Goal: Task Accomplishment & Management: Manage account settings

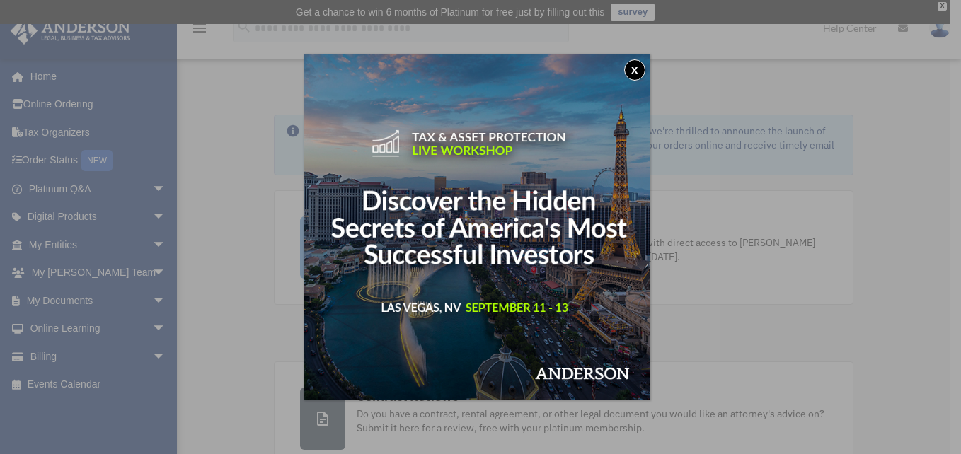
click at [635, 72] on button "x" at bounding box center [634, 69] width 21 height 21
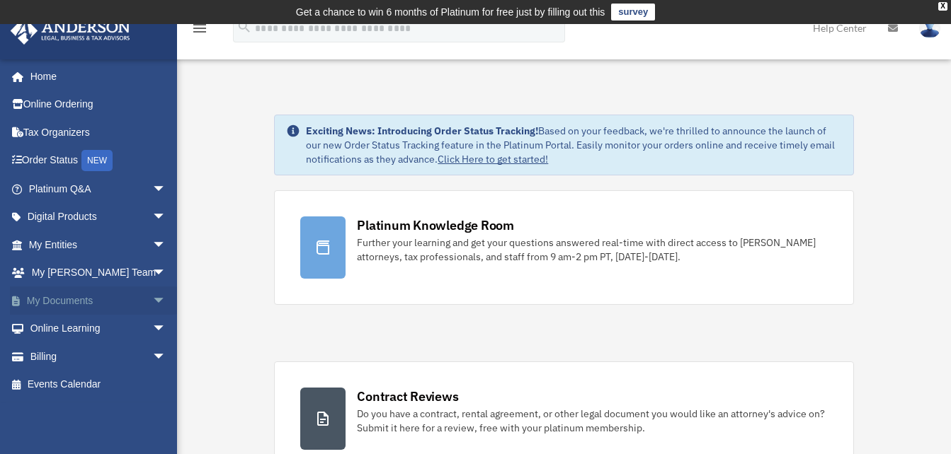
click at [152, 300] on span "arrow_drop_down" at bounding box center [166, 301] width 28 height 29
click at [67, 331] on link "Box" at bounding box center [104, 329] width 168 height 28
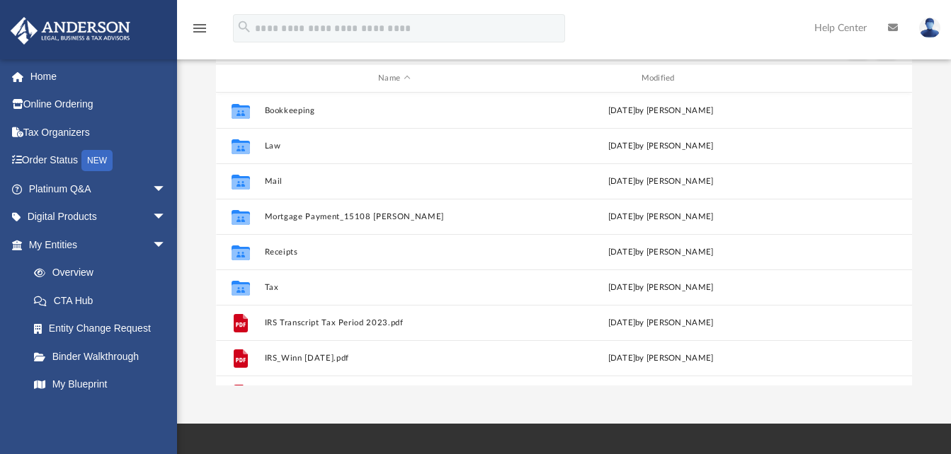
scroll to position [163, 0]
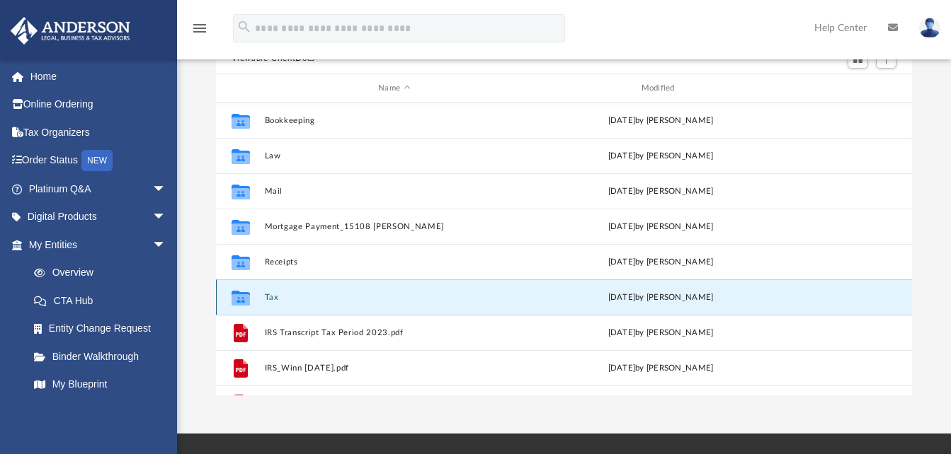
click at [271, 298] on button "Tax" at bounding box center [394, 297] width 260 height 9
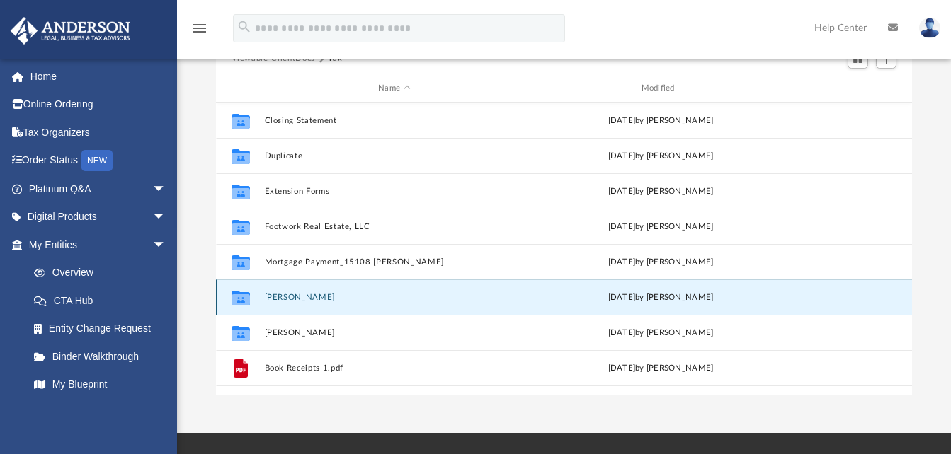
click at [308, 296] on button "[PERSON_NAME]" at bounding box center [394, 297] width 260 height 9
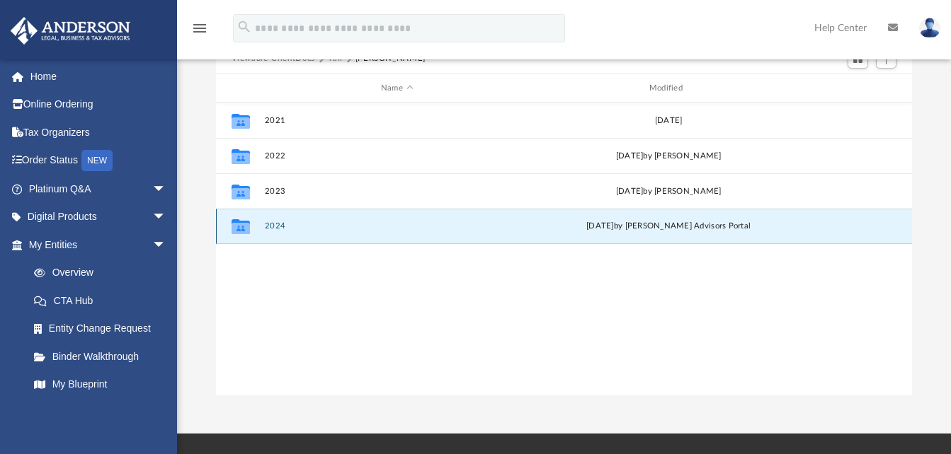
click at [282, 227] on button "2024" at bounding box center [396, 226] width 265 height 9
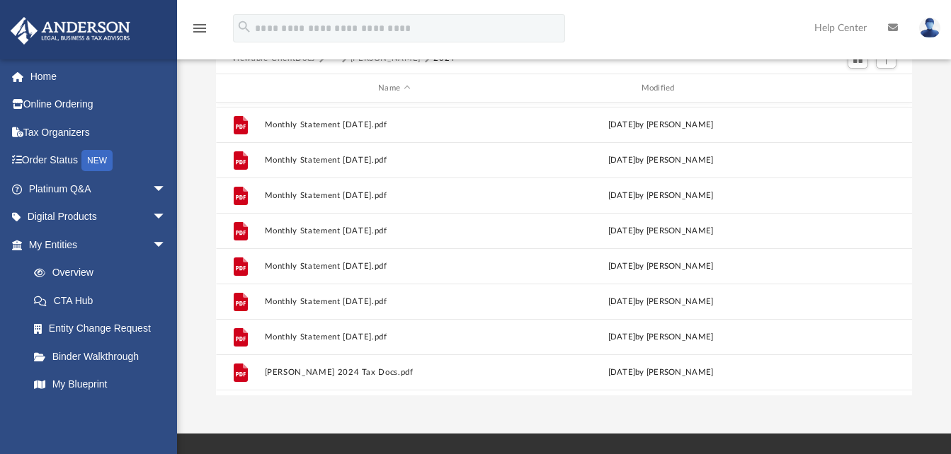
scroll to position [556, 0]
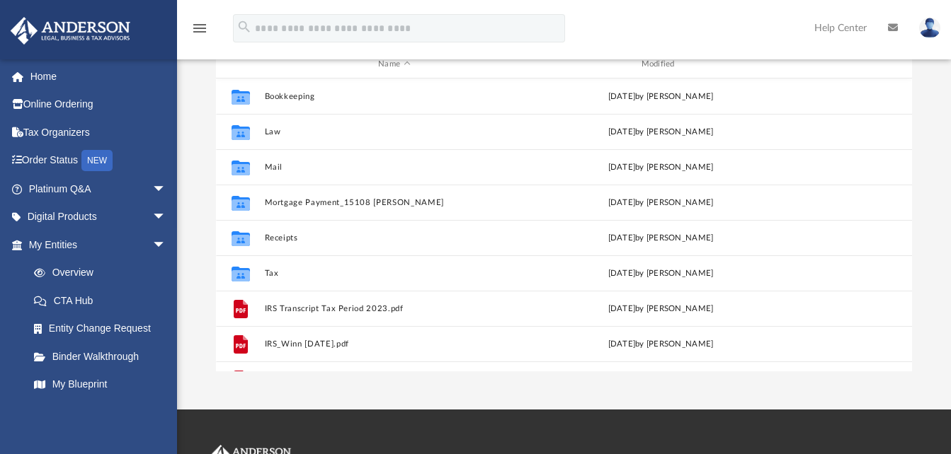
scroll to position [311, 685]
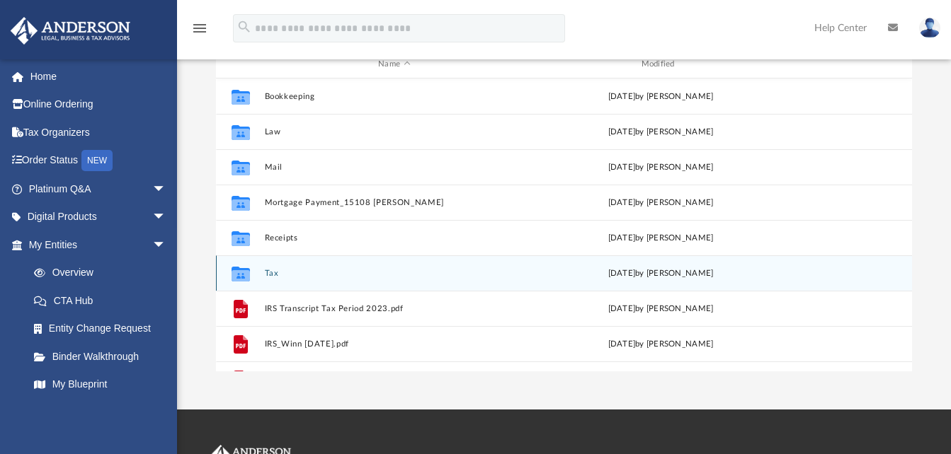
click at [259, 279] on div "Collaborated Folder Tax [DATE] by [PERSON_NAME]" at bounding box center [564, 273] width 697 height 35
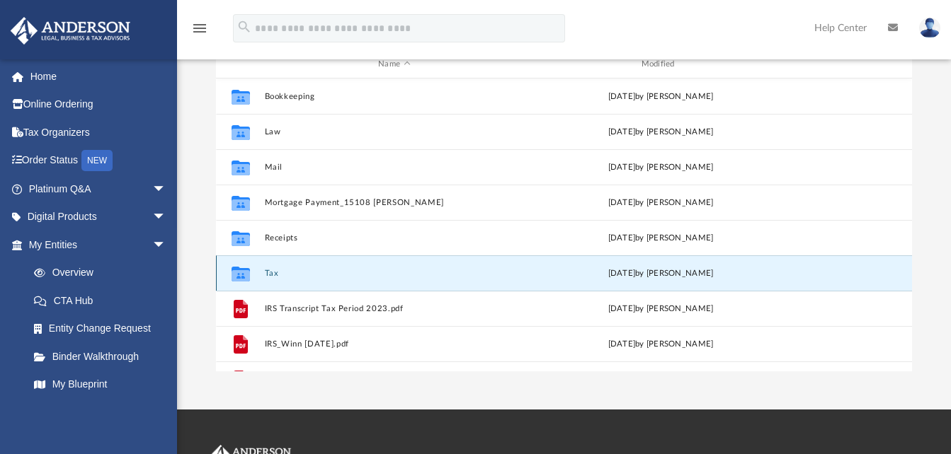
click at [273, 273] on button "Tax" at bounding box center [394, 273] width 260 height 9
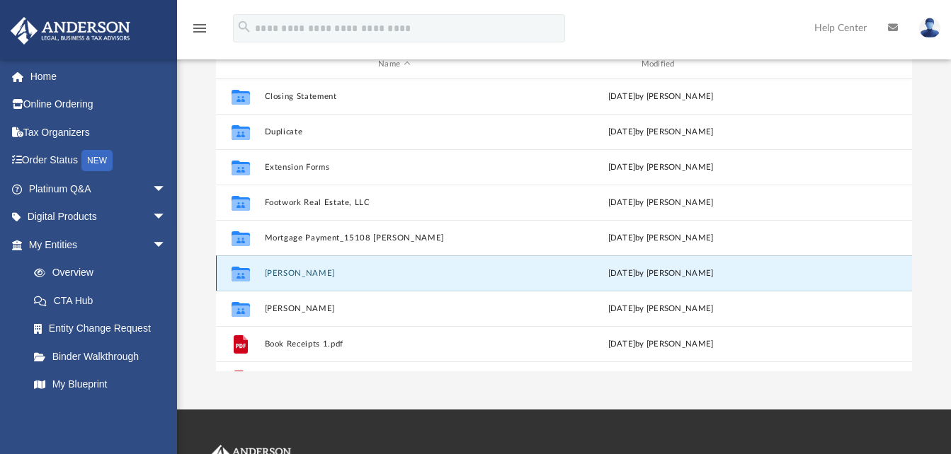
click at [280, 270] on button "[PERSON_NAME]" at bounding box center [394, 273] width 260 height 9
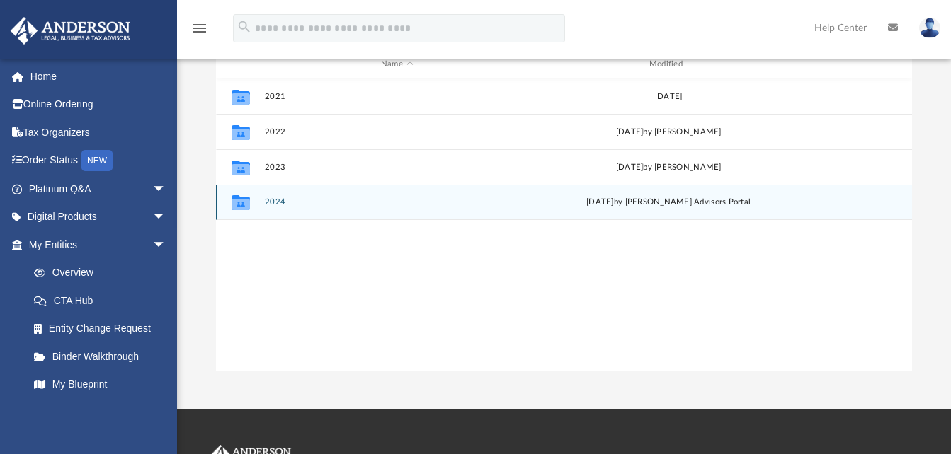
click at [268, 202] on button "2024" at bounding box center [396, 202] width 265 height 9
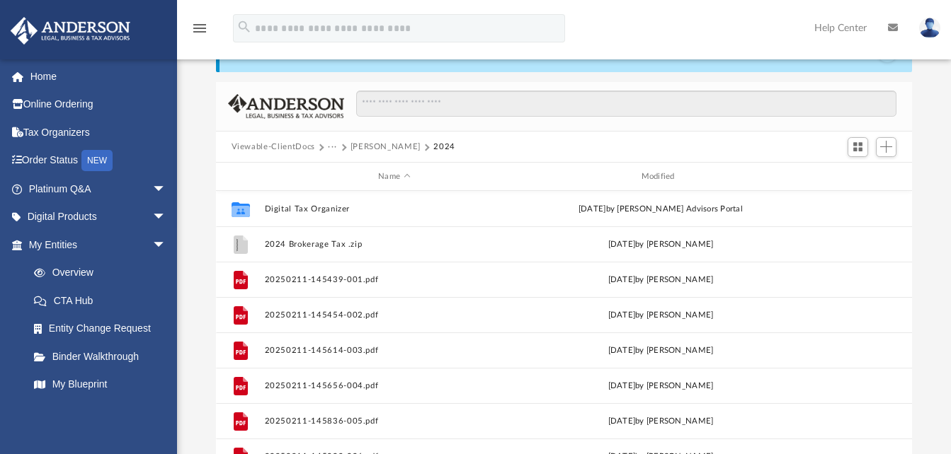
scroll to position [0, 0]
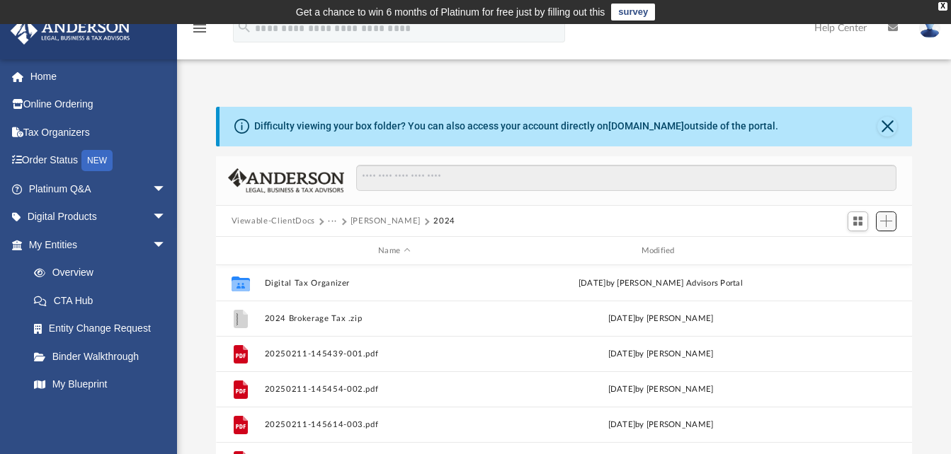
click at [883, 224] on span "Add" at bounding box center [886, 221] width 12 height 12
click at [849, 249] on li "Upload" at bounding box center [865, 250] width 45 height 15
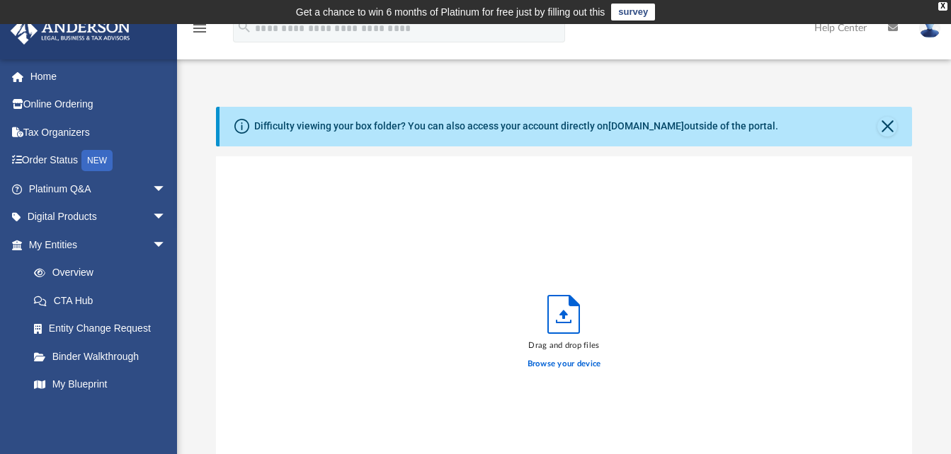
scroll to position [348, 685]
click at [555, 362] on label "Browse your device" at bounding box center [564, 364] width 74 height 13
click at [0, 0] on input "Browse your device" at bounding box center [0, 0] width 0 height 0
click at [551, 365] on label "Browse your device" at bounding box center [564, 364] width 74 height 13
click at [0, 0] on input "Browse your device" at bounding box center [0, 0] width 0 height 0
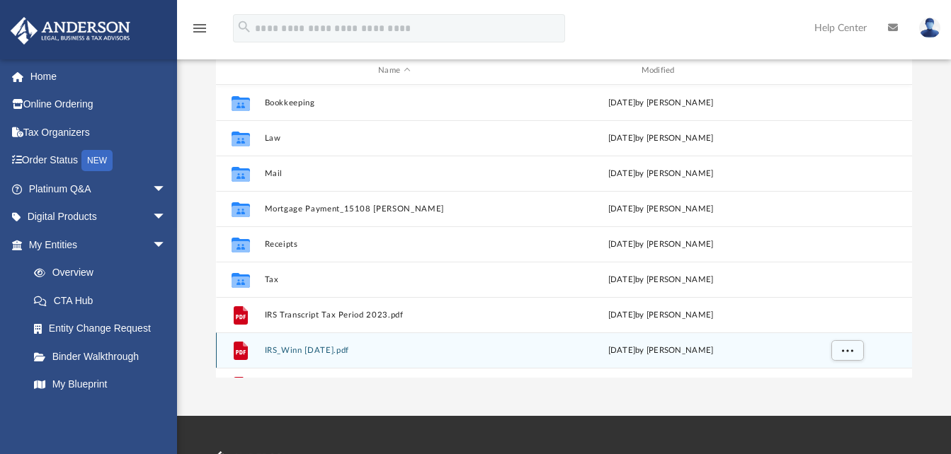
scroll to position [212, 0]
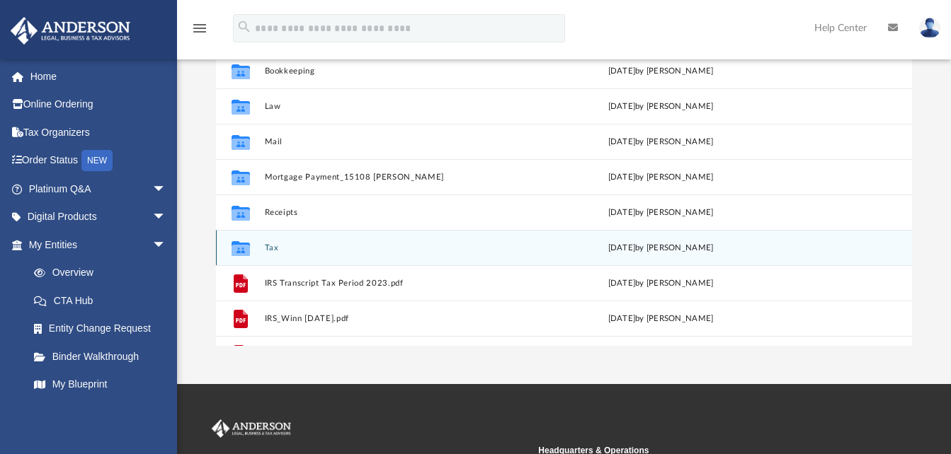
click at [273, 241] on div "Collaborated Folder Tax [DATE] by [PERSON_NAME]" at bounding box center [564, 247] width 697 height 35
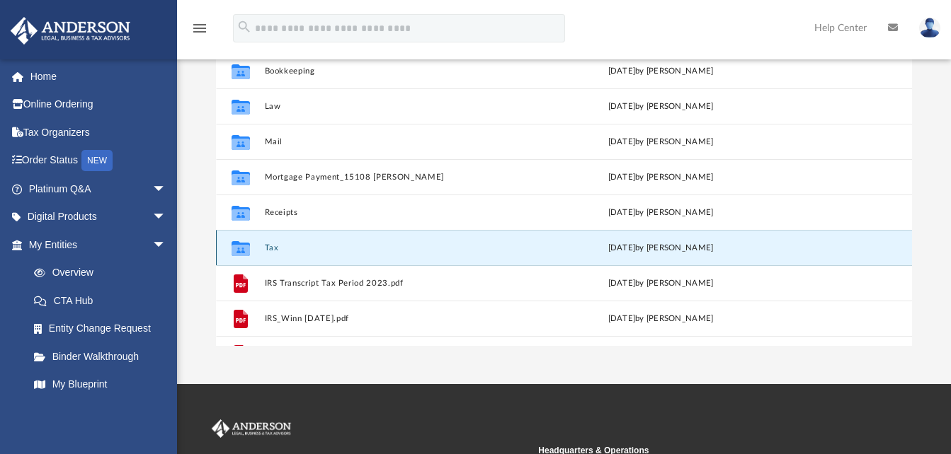
click at [246, 243] on icon "grid" at bounding box center [240, 248] width 18 height 15
click at [271, 249] on button "Tax" at bounding box center [394, 247] width 260 height 9
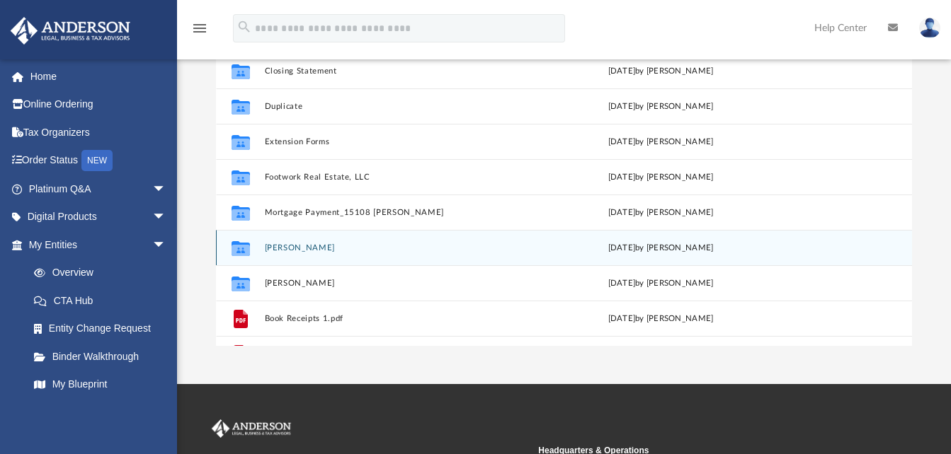
click at [284, 246] on button "[PERSON_NAME]" at bounding box center [394, 247] width 260 height 9
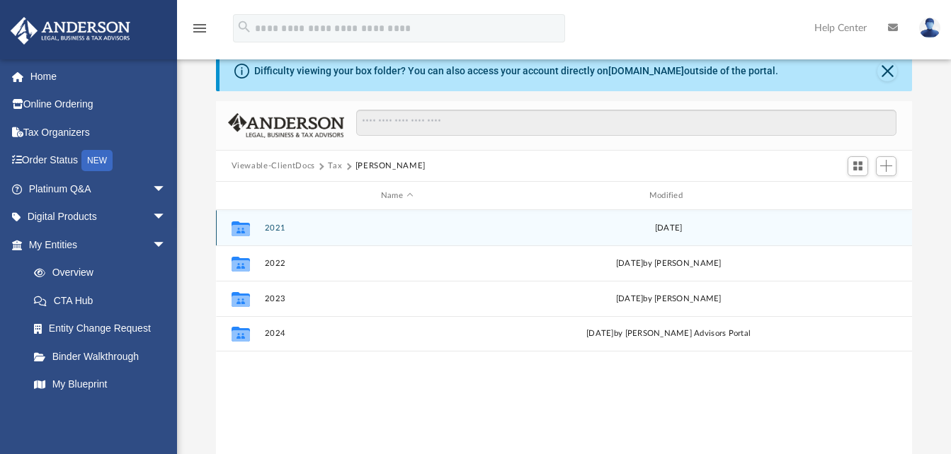
scroll to position [142, 0]
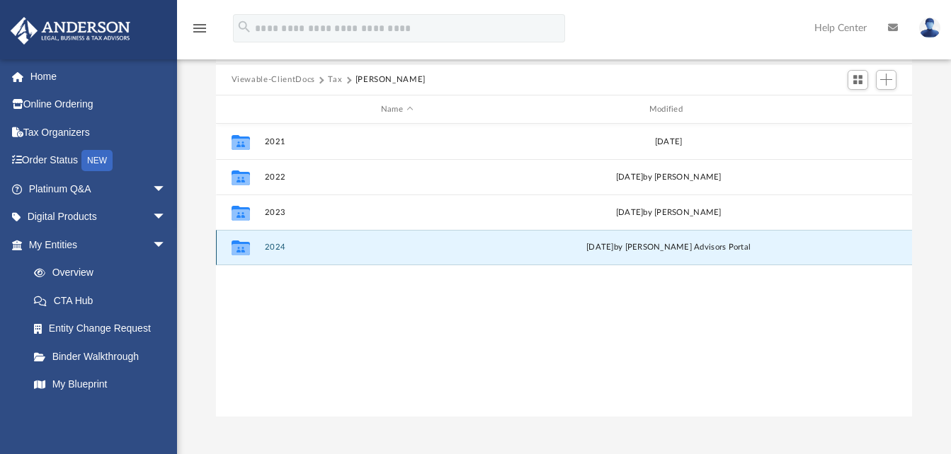
click at [277, 251] on button "2024" at bounding box center [396, 247] width 265 height 9
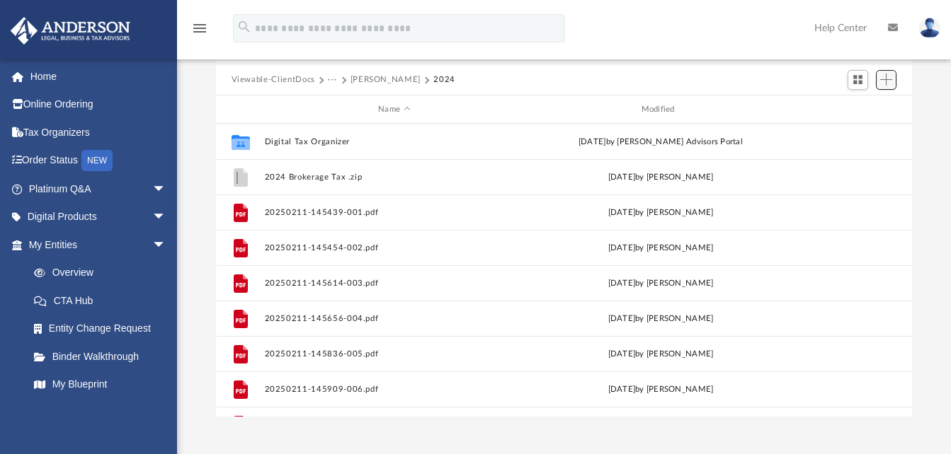
click at [886, 81] on span "Add" at bounding box center [886, 80] width 12 height 12
click at [859, 109] on li "Upload" at bounding box center [865, 108] width 45 height 15
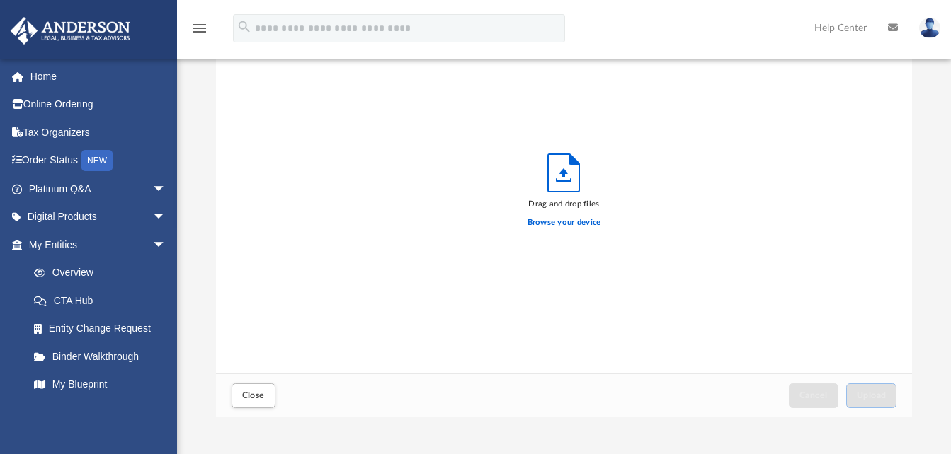
scroll to position [348, 685]
click at [561, 219] on label "Browse your device" at bounding box center [564, 223] width 74 height 13
click at [0, 0] on input "Browse your device" at bounding box center [0, 0] width 0 height 0
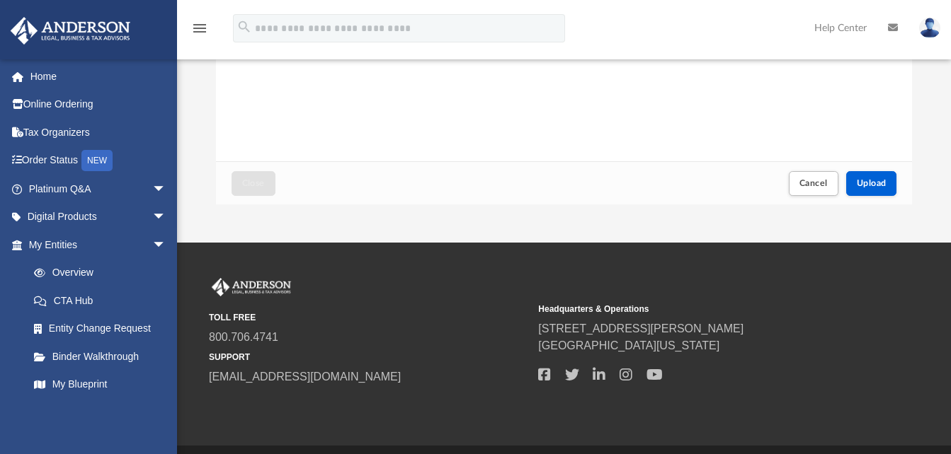
scroll to position [357, 0]
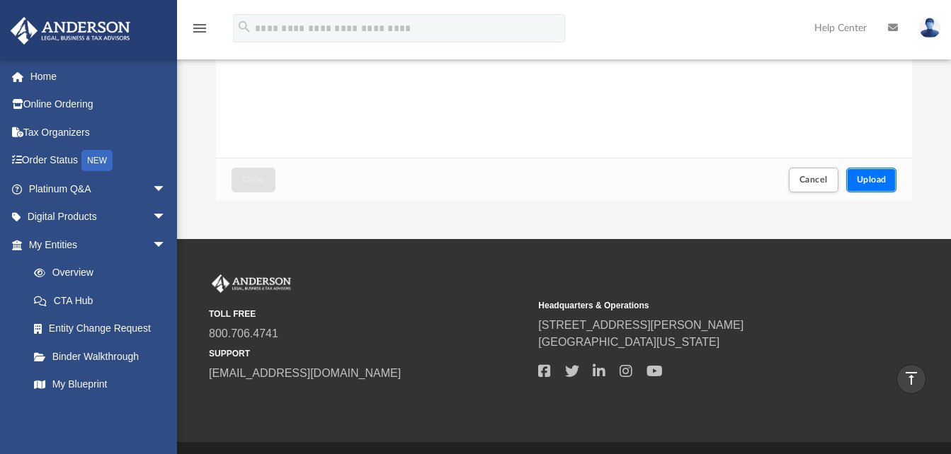
click at [878, 185] on button "Upload" at bounding box center [871, 180] width 51 height 25
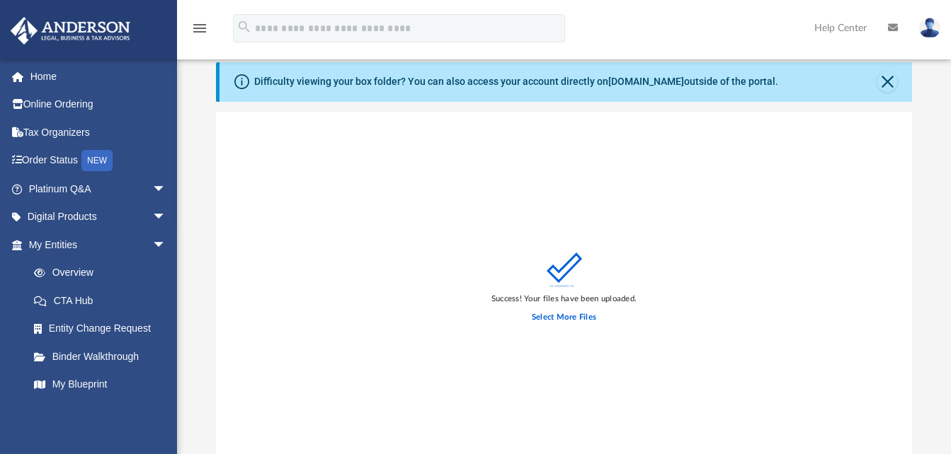
scroll to position [0, 0]
